Goal: Transaction & Acquisition: Download file/media

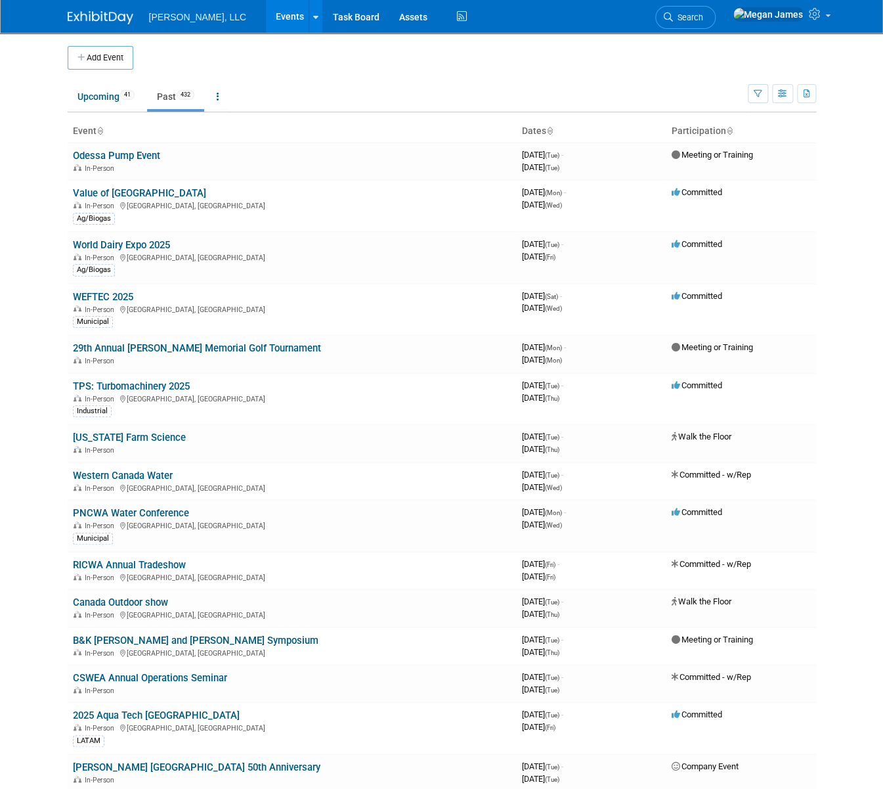
click at [26, 301] on body "Boerger, LLC Events Add Event Bulk Upload Events Shareable Event Boards Recentl…" at bounding box center [441, 394] width 883 height 789
click at [91, 92] on link "Upcoming 41" at bounding box center [106, 96] width 77 height 25
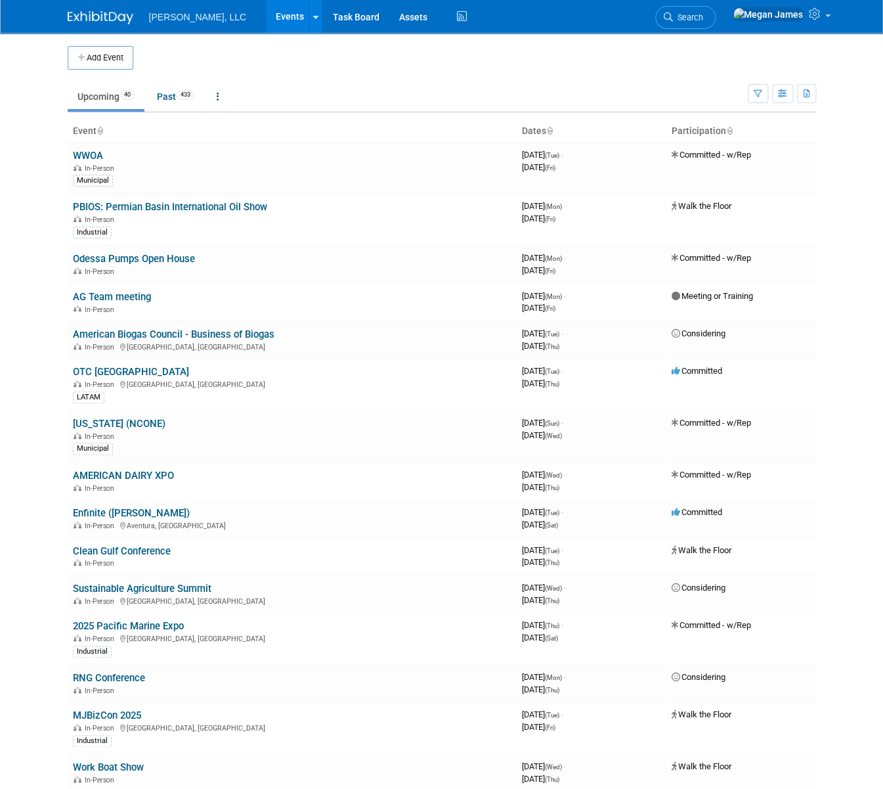
click at [266, 13] on link "Events" at bounding box center [290, 16] width 48 height 33
click at [811, 92] on icon "button" at bounding box center [807, 94] width 7 height 9
click at [762, 97] on icon "button" at bounding box center [758, 94] width 9 height 9
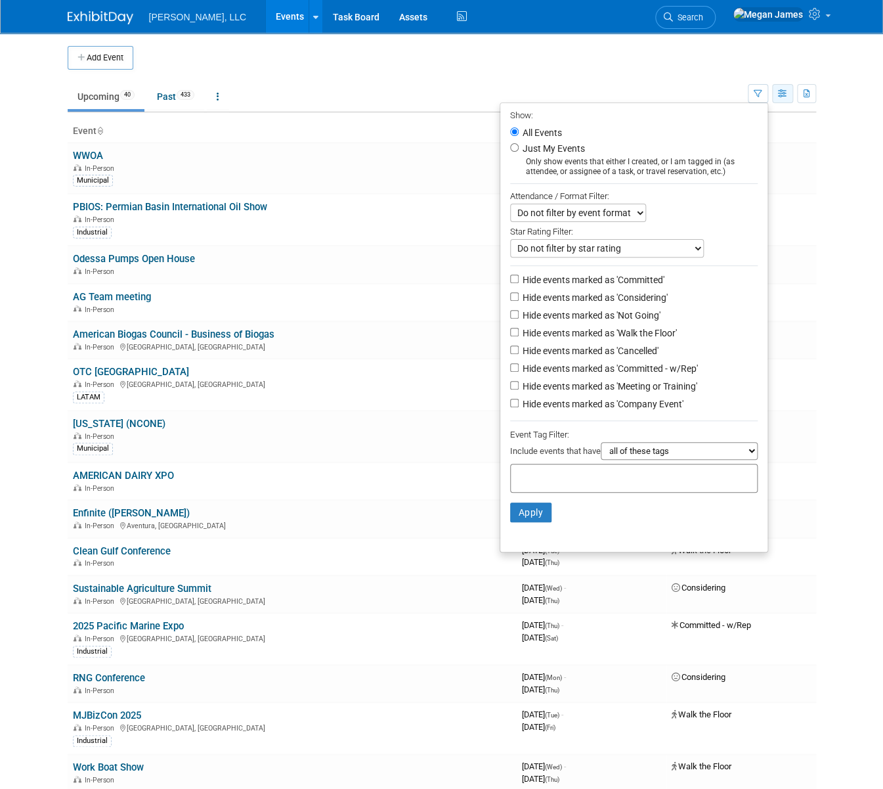
click at [788, 97] on icon "button" at bounding box center [783, 94] width 10 height 9
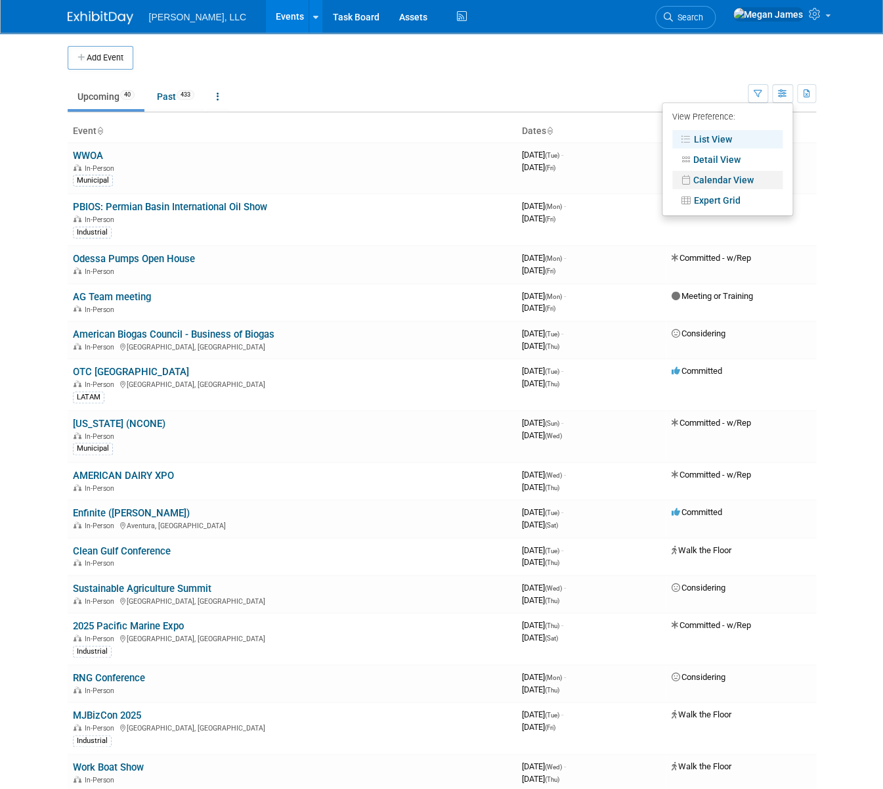
click at [737, 181] on link "Calendar View" at bounding box center [727, 180] width 110 height 18
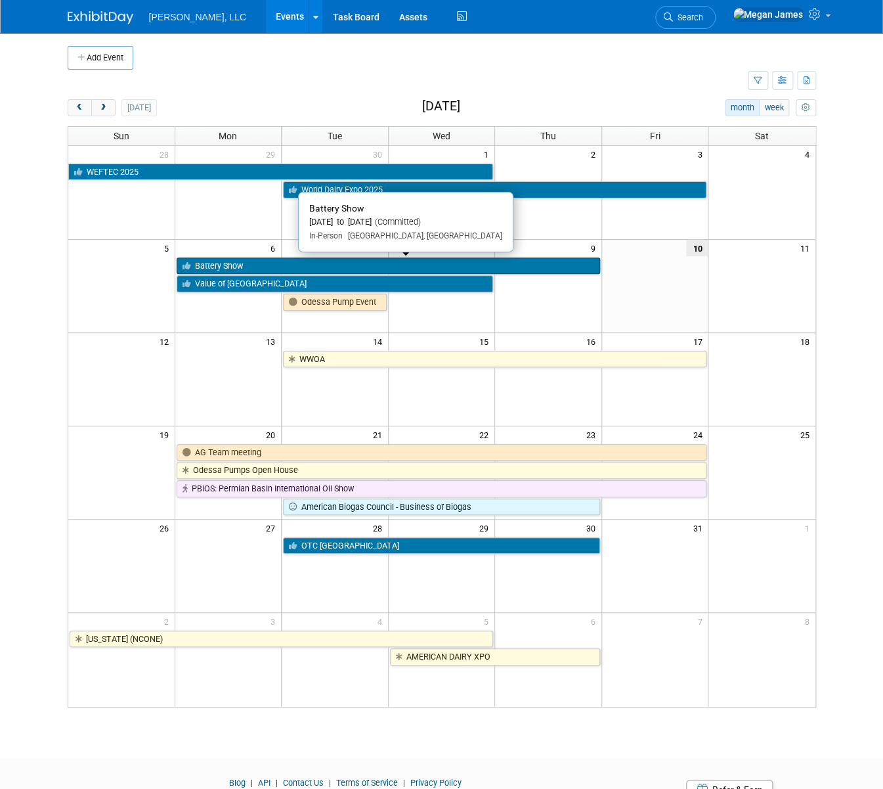
click at [217, 264] on link "Battery Show" at bounding box center [388, 265] width 423 height 17
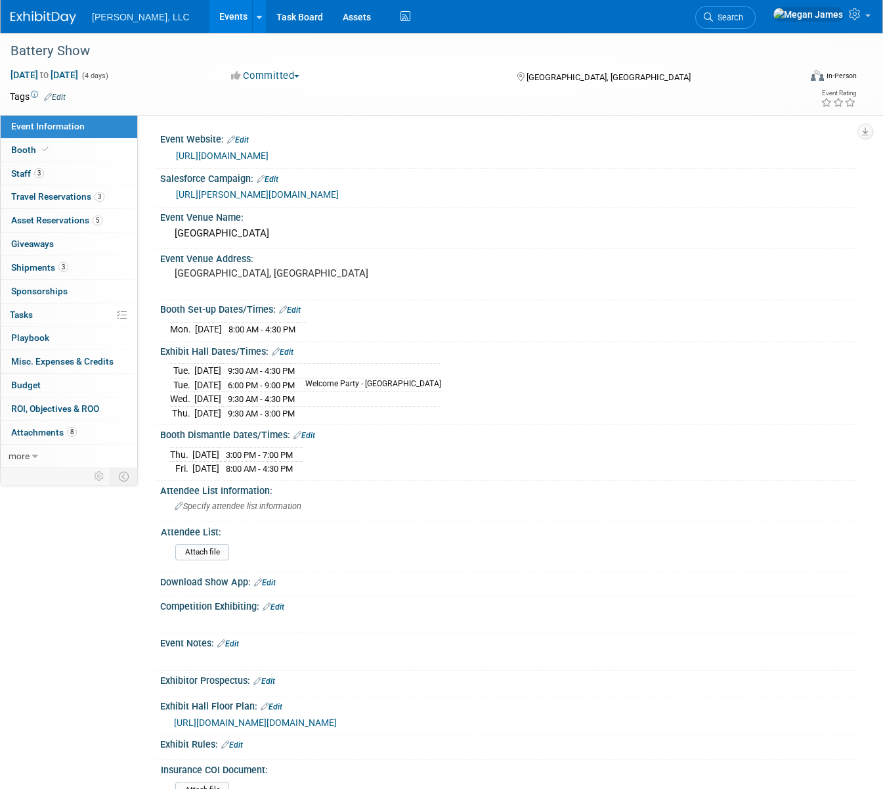
select select "Industrial"
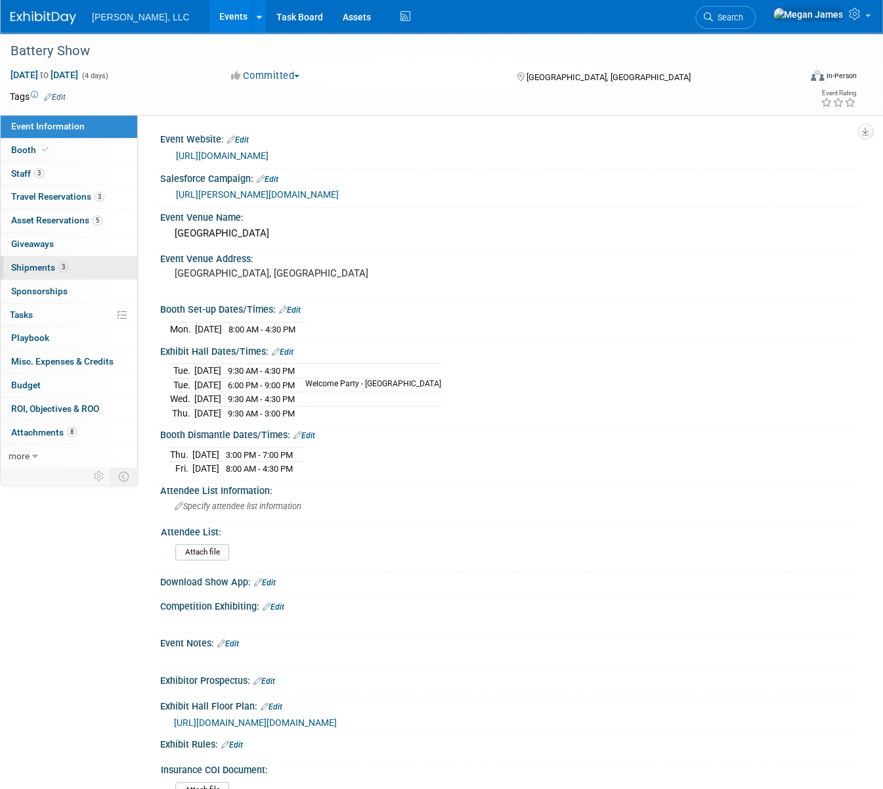
click at [85, 269] on link "3 Shipments 3" at bounding box center [69, 267] width 137 height 23
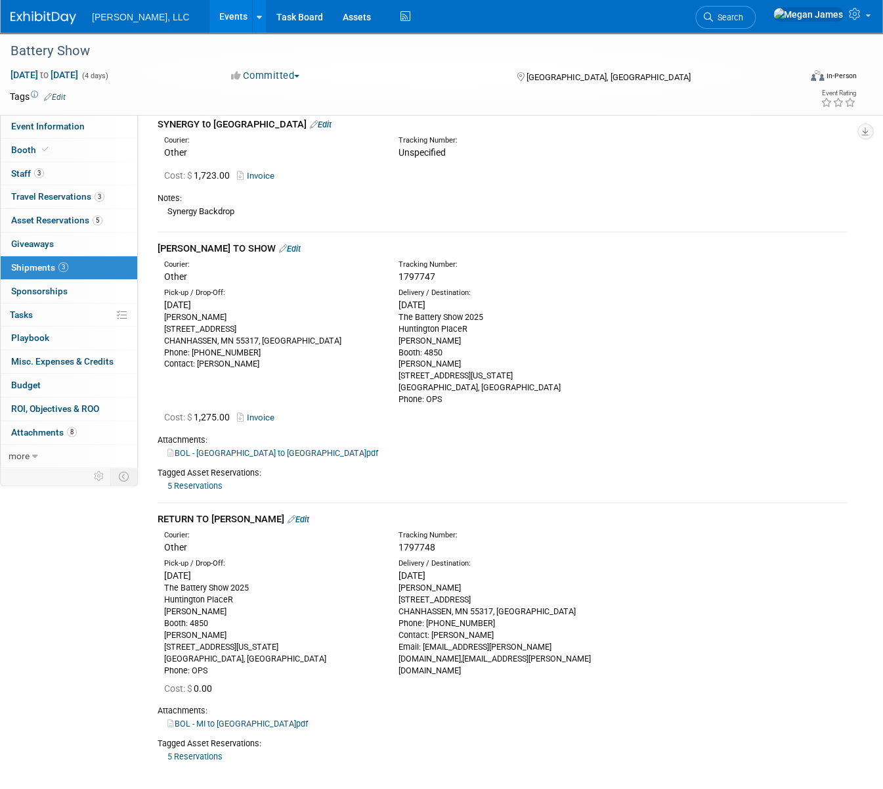
scroll to position [186, 0]
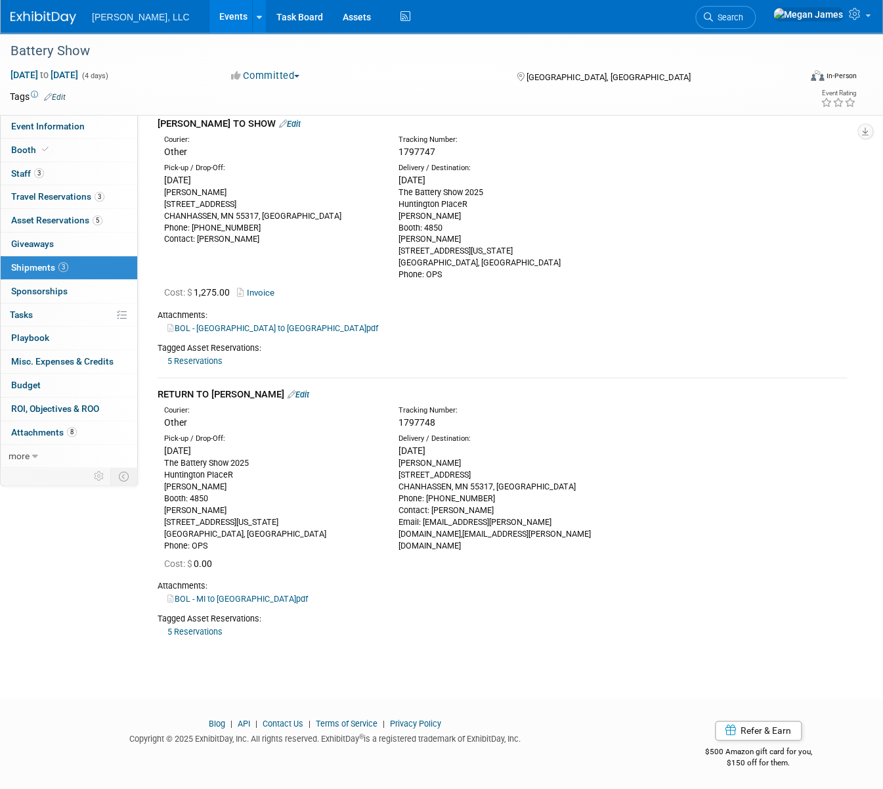
drag, startPoint x: 320, startPoint y: 548, endPoint x: 379, endPoint y: 577, distance: 66.4
click at [320, 548] on div "The Battery Show 2025 Huntington PlaceR [PERSON_NAME] [PERSON_NAME]: [GEOGRAPHI…" at bounding box center [271, 504] width 215 height 95
click at [209, 597] on link "BOL - MI to [GEOGRAPHIC_DATA]pdf" at bounding box center [237, 599] width 141 height 10
drag, startPoint x: 721, startPoint y: 318, endPoint x: 718, endPoint y: 35, distance: 282.3
click at [721, 317] on div "Attachments:" at bounding box center [502, 315] width 689 height 12
